Goal: Transaction & Acquisition: Download file/media

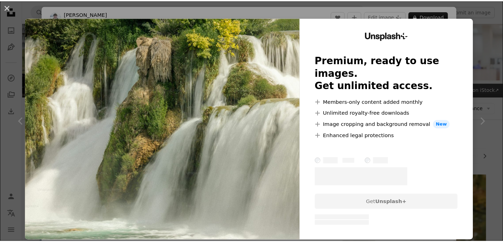
scroll to position [1528, 0]
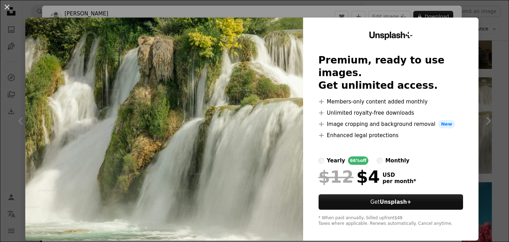
click at [474, 22] on div "An X shape Unsplash+ Premium, ready to use images. Get unlimited access. A plus…" at bounding box center [254, 121] width 509 height 242
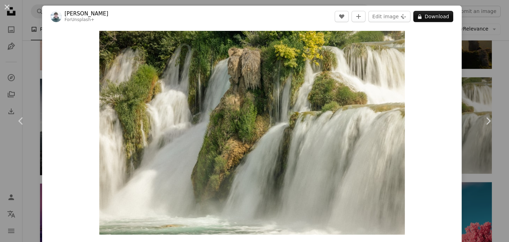
click at [491, 13] on div "An X shape Chevron left Chevron right [PERSON_NAME] For Unsplash+ A heart A plu…" at bounding box center [254, 121] width 509 height 242
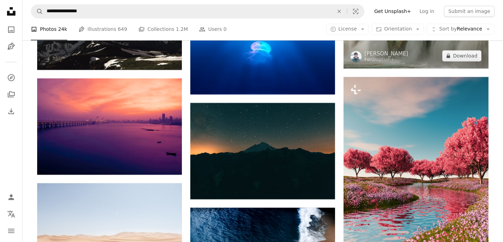
scroll to position [1458, 0]
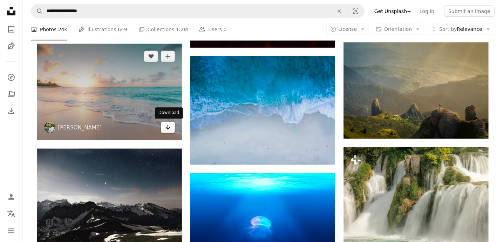
click at [169, 129] on icon "Arrow pointing down" at bounding box center [168, 127] width 6 height 8
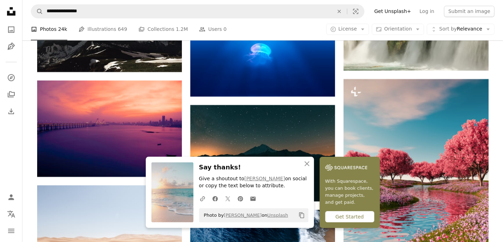
scroll to position [1633, 0]
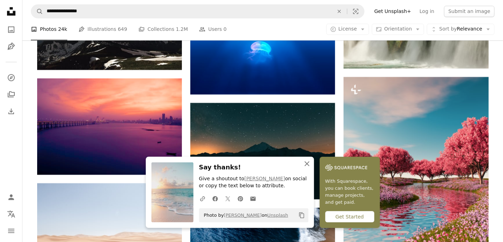
click at [305, 163] on icon "An X shape" at bounding box center [307, 164] width 8 height 8
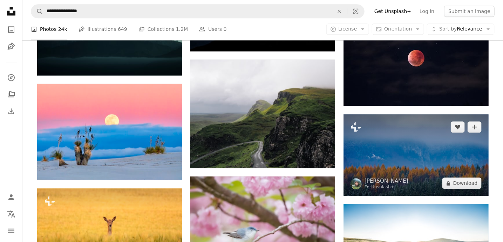
scroll to position [2895, 0]
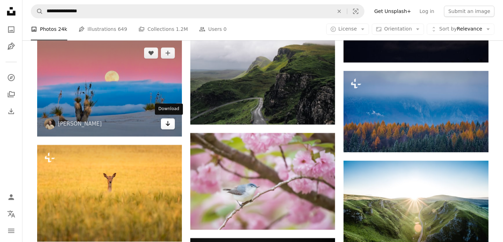
click at [169, 122] on icon "Arrow pointing down" at bounding box center [168, 123] width 6 height 8
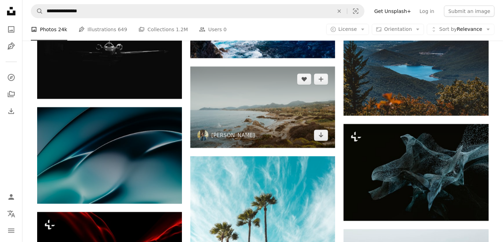
scroll to position [10888, 0]
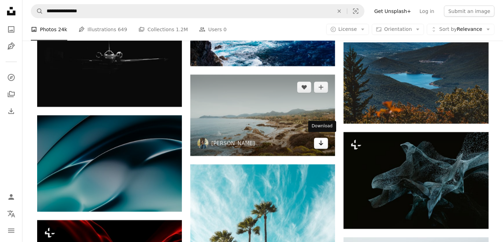
click at [324, 141] on icon "Arrow pointing down" at bounding box center [321, 143] width 6 height 8
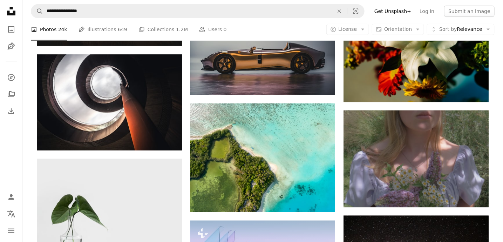
scroll to position [11869, 0]
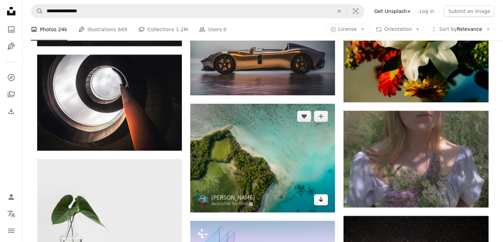
click at [320, 195] on icon "Arrow pointing down" at bounding box center [321, 199] width 6 height 8
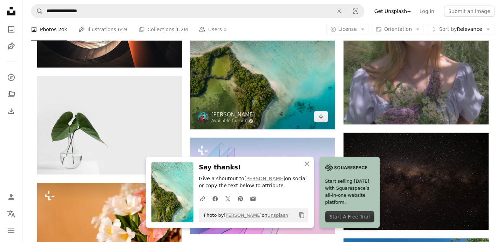
scroll to position [12080, 0]
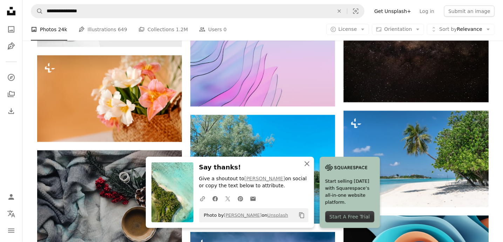
click at [308, 163] on icon "An X shape" at bounding box center [307, 164] width 8 height 8
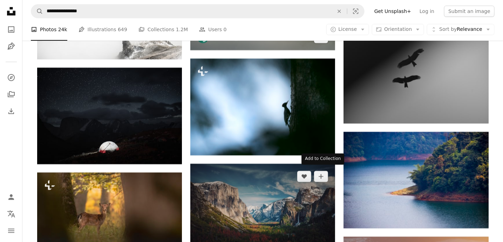
scroll to position [12676, 0]
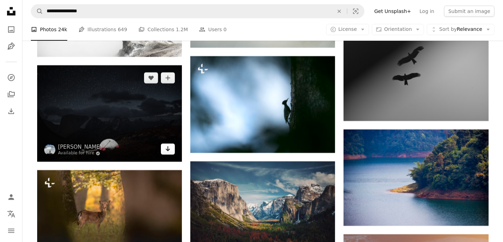
click at [165, 148] on icon "Arrow pointing down" at bounding box center [168, 148] width 6 height 8
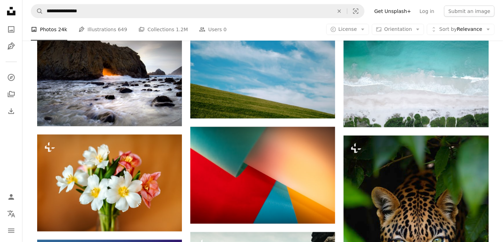
scroll to position [15199, 0]
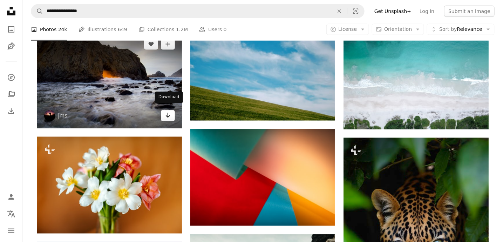
click at [166, 113] on icon "Download" at bounding box center [168, 115] width 5 height 5
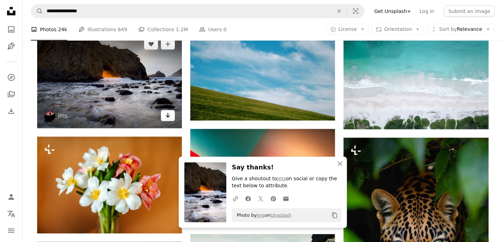
click at [170, 111] on icon "Arrow pointing down" at bounding box center [168, 115] width 6 height 8
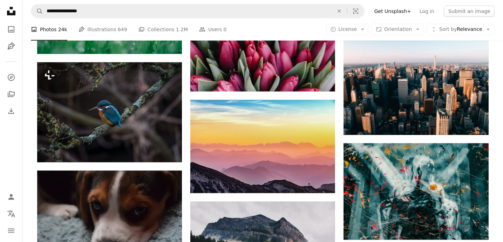
scroll to position [16496, 0]
